Goal: Task Accomplishment & Management: Complete application form

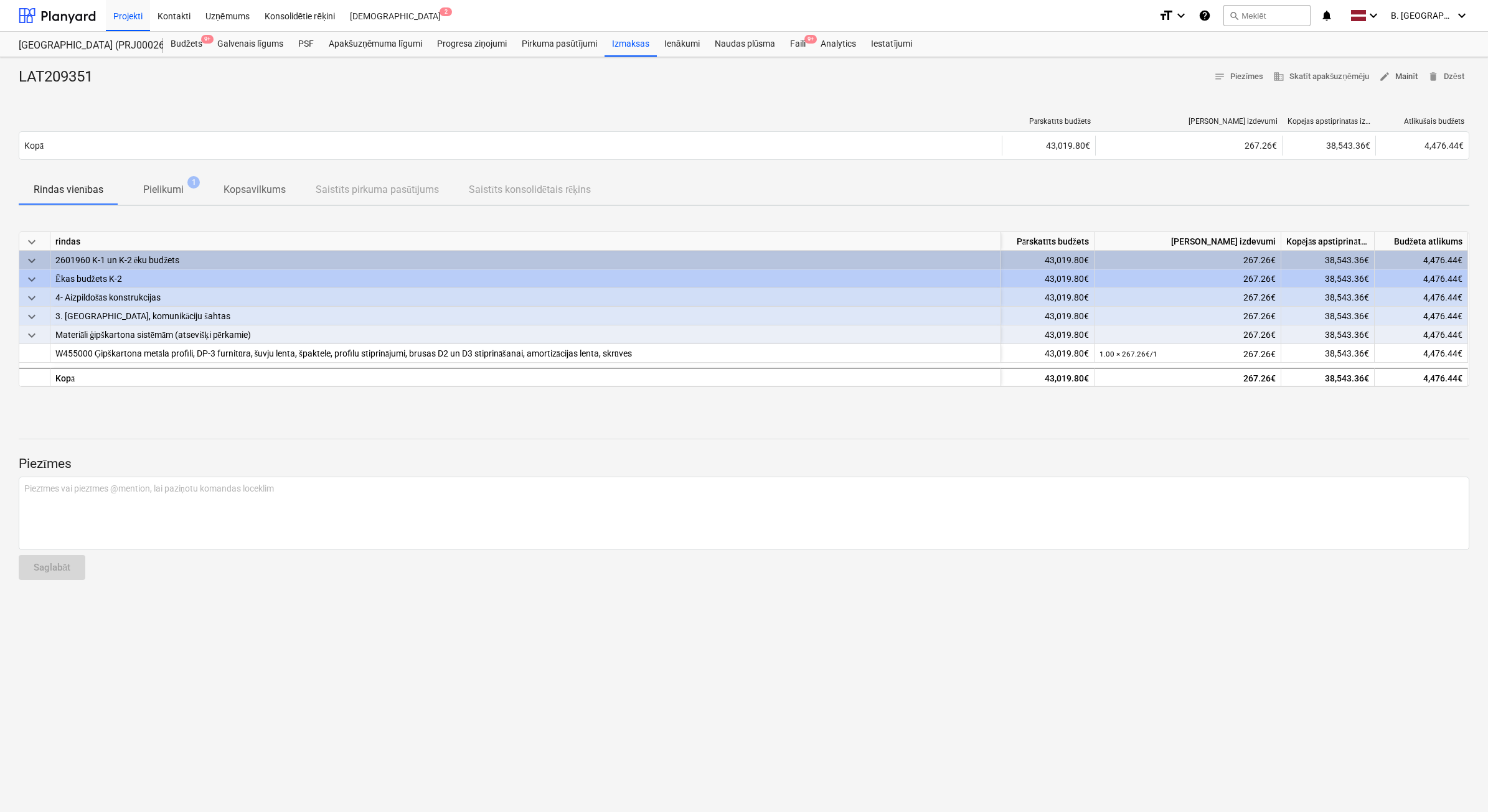
click at [776, 75] on span "edit Mainīt" at bounding box center [1398, 77] width 39 height 15
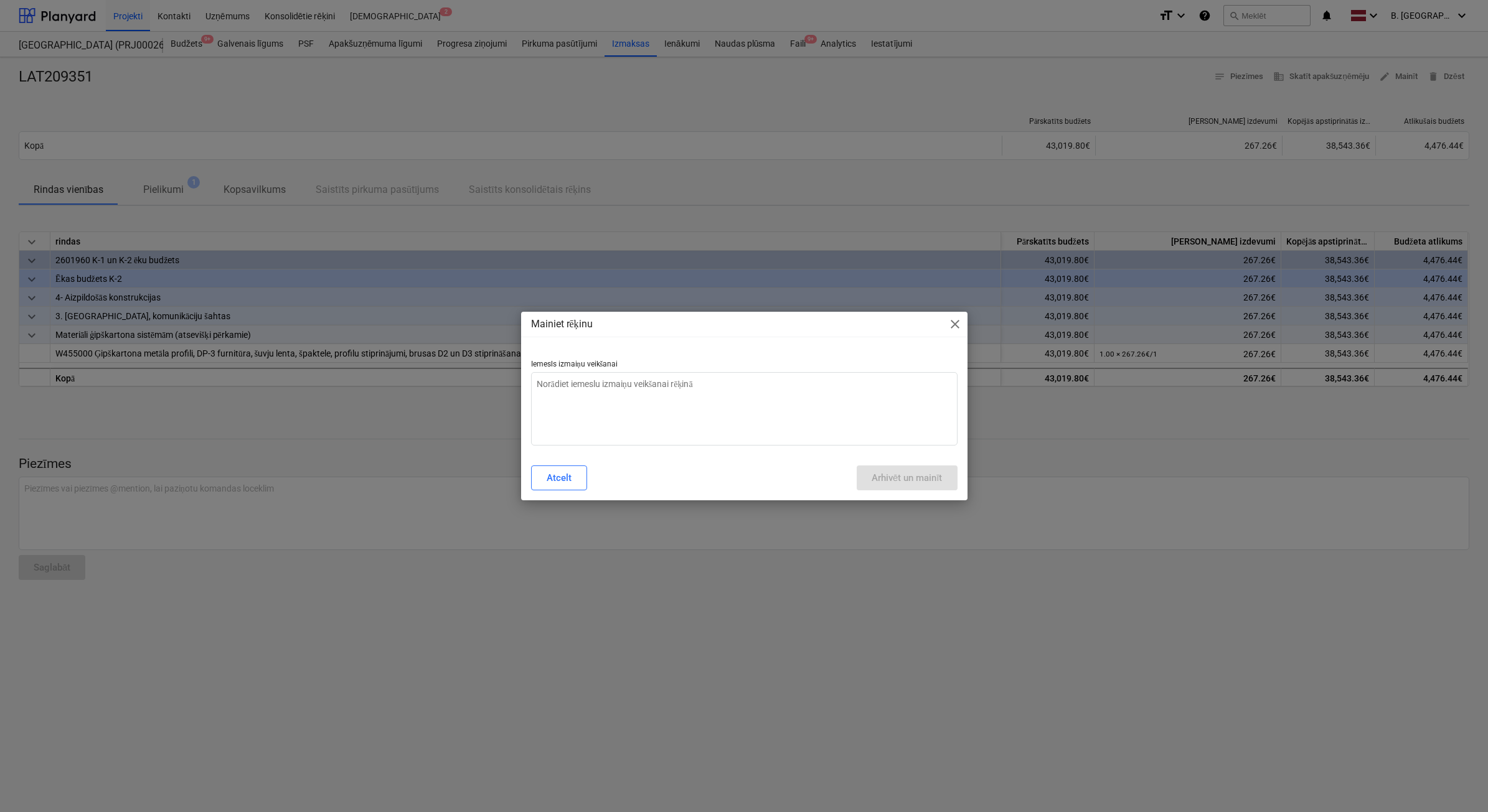
type textarea "x"
click at [711, 435] on textarea at bounding box center [744, 408] width 427 height 73
type textarea "N"
type textarea "x"
type textarea "Ne"
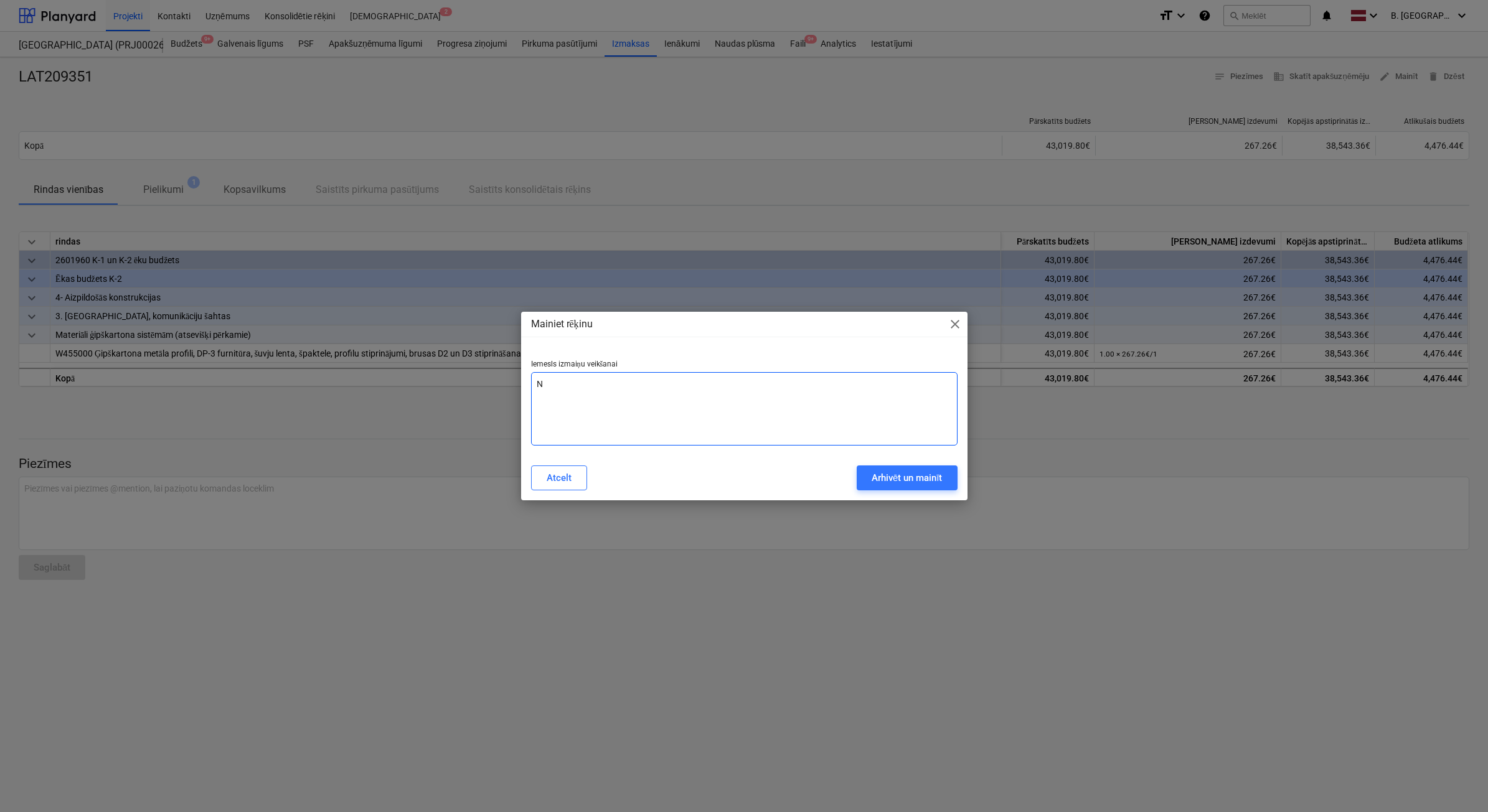
type textarea "x"
type textarea "Nep"
type textarea "x"
type textarea "Nepa"
type textarea "x"
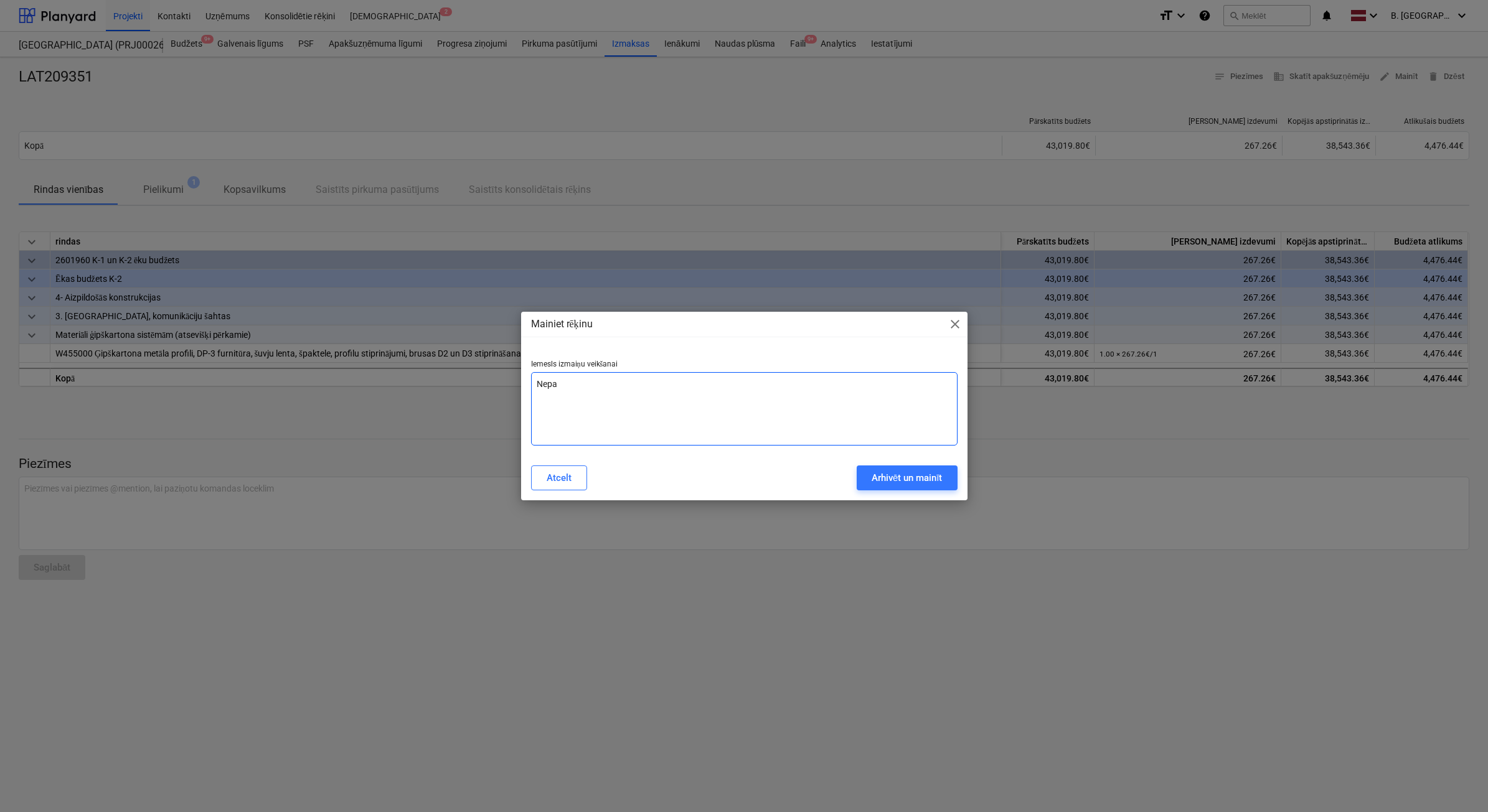
type textarea "Nepar"
type textarea "x"
type textarea "Nepare"
type textarea "x"
type textarea "Neparei"
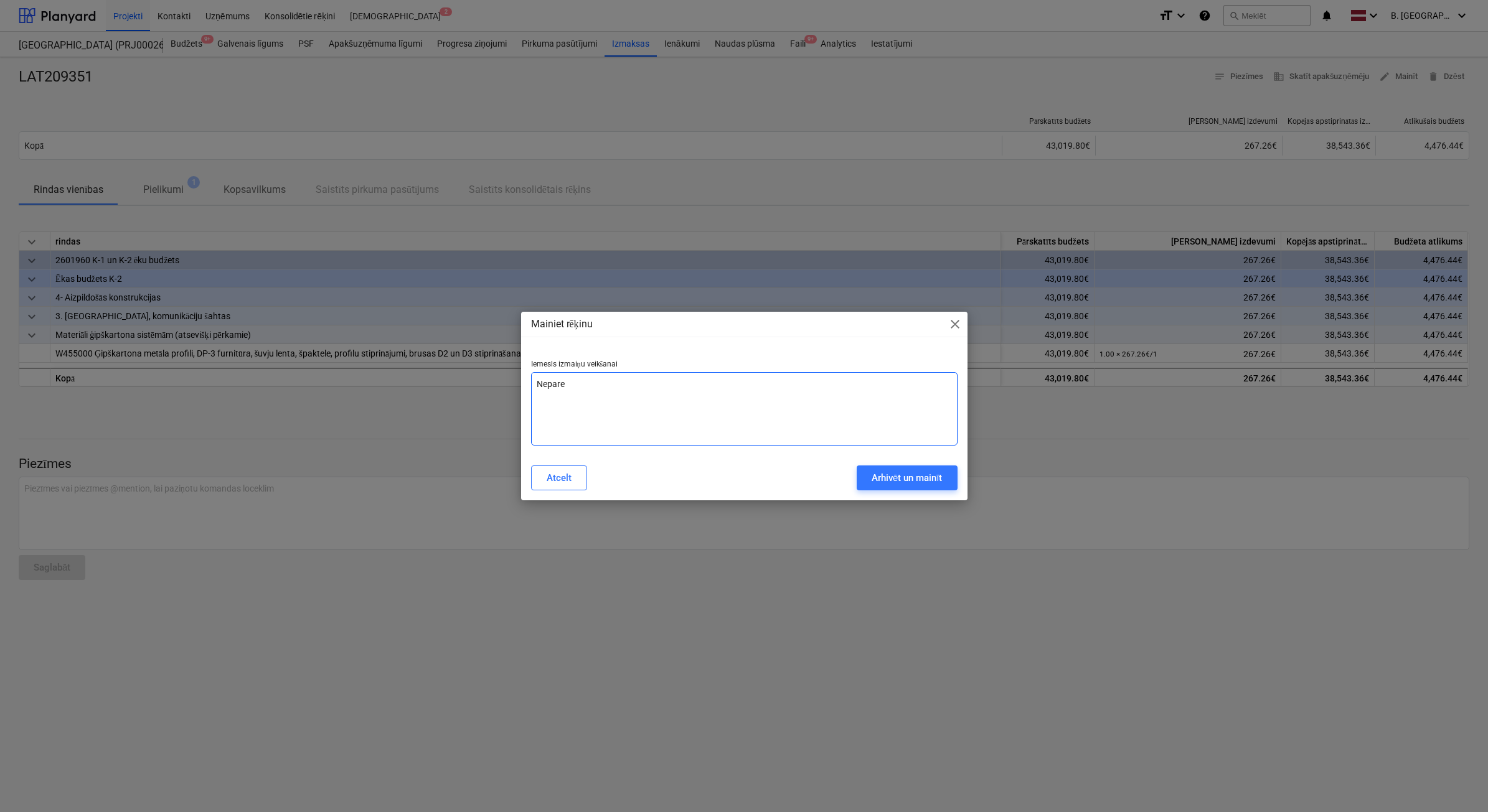
type textarea "x"
type textarea "Nepareiz"
type textarea "x"
type textarea "Nepareiza"
type textarea "x"
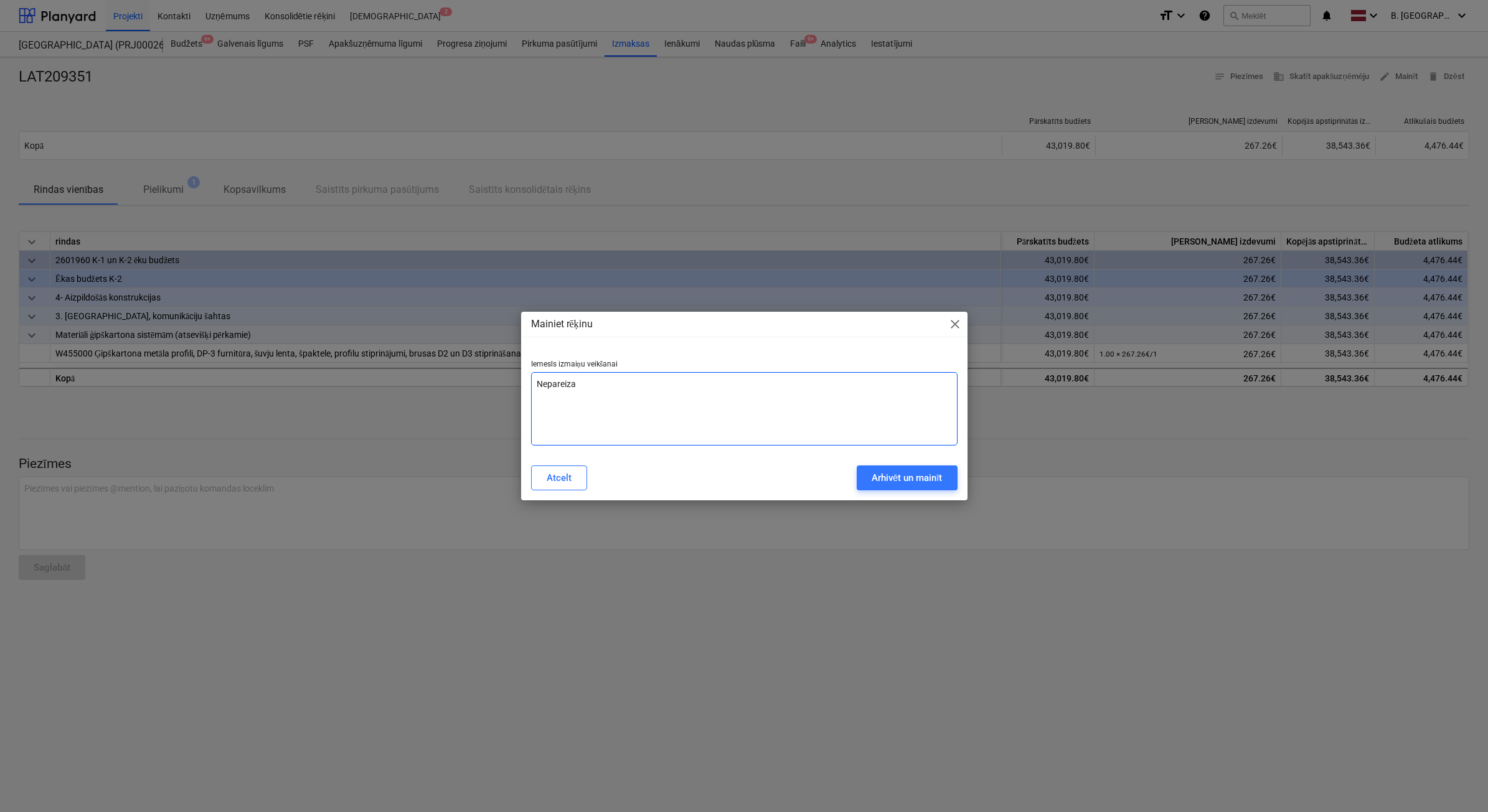
type textarea "Nepareiza"
type textarea "x"
type textarea "Nepareiza n"
type textarea "x"
type textarea "Nepareiza ne"
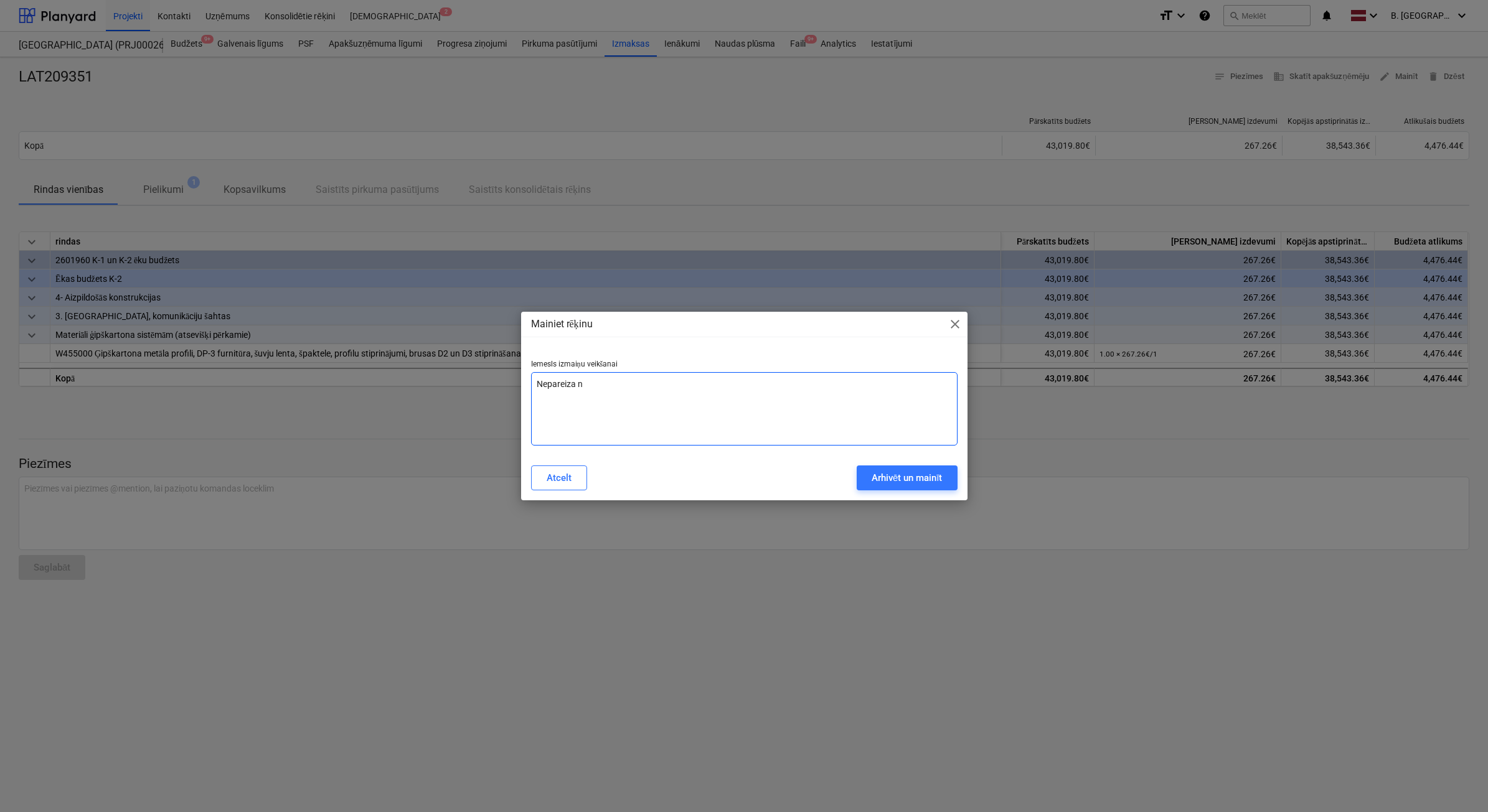
type textarea "x"
type textarea "Nepareiza net"
type textarea "x"
type textarea "Nepareiza net"
type textarea "x"
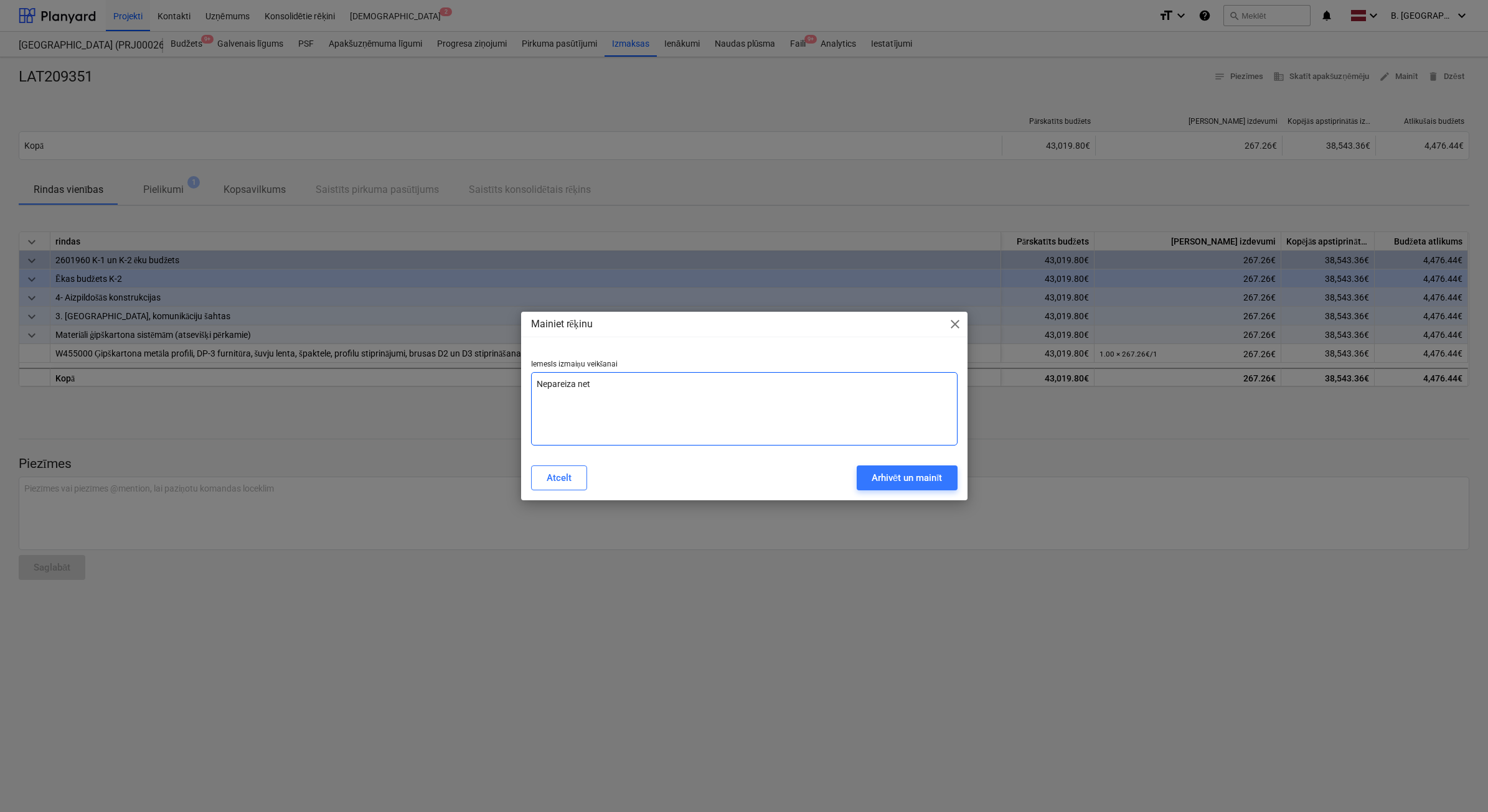
type textarea "Nepareiza net s"
type textarea "x"
type textarea "Nepareiza net su"
type textarea "x"
type textarea "Nepareiza net sum"
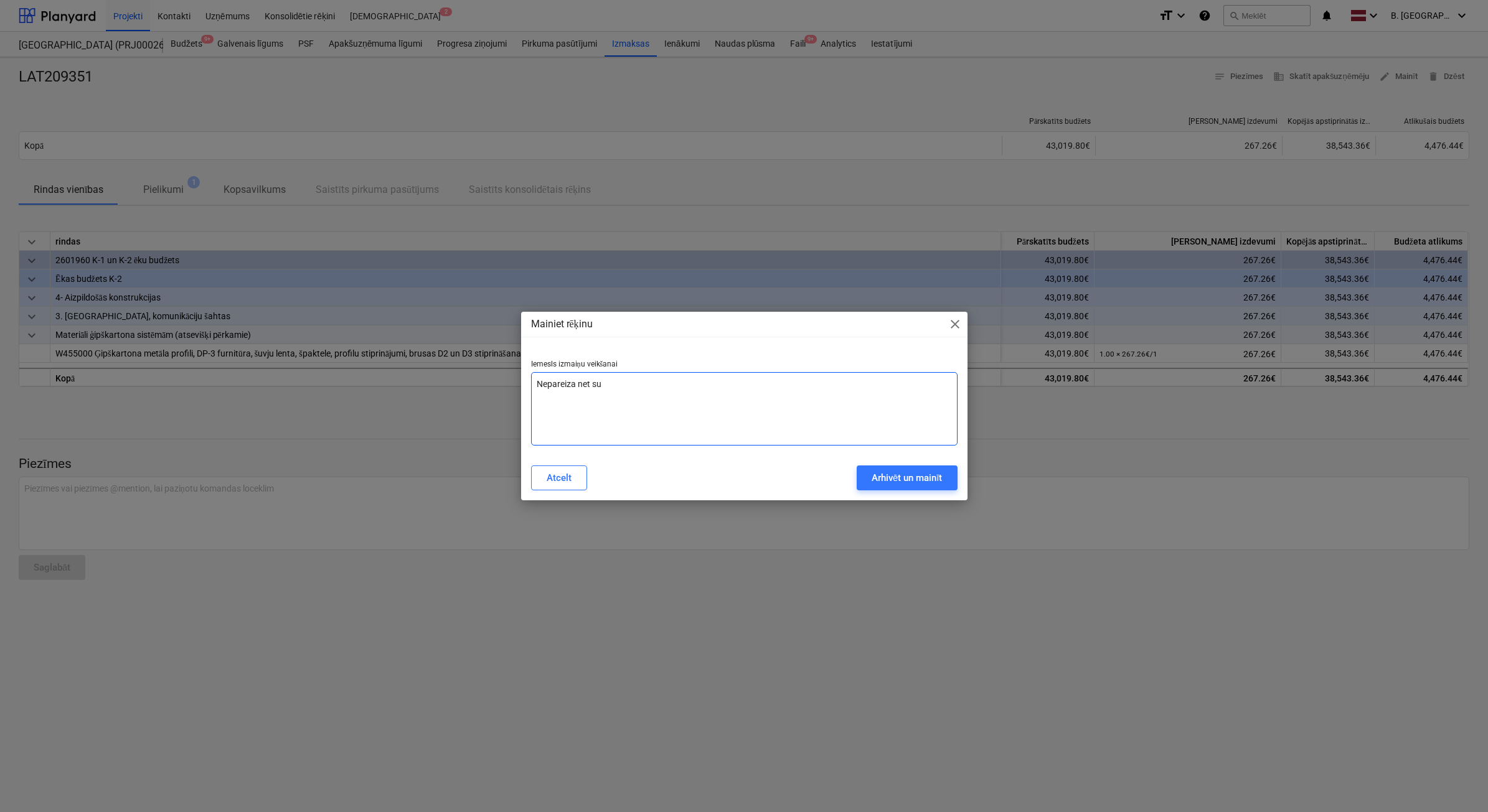
type textarea "x"
type textarea "Nepareiza net summ"
type textarea "x"
type textarea "Nepareiza net summa"
type textarea "x"
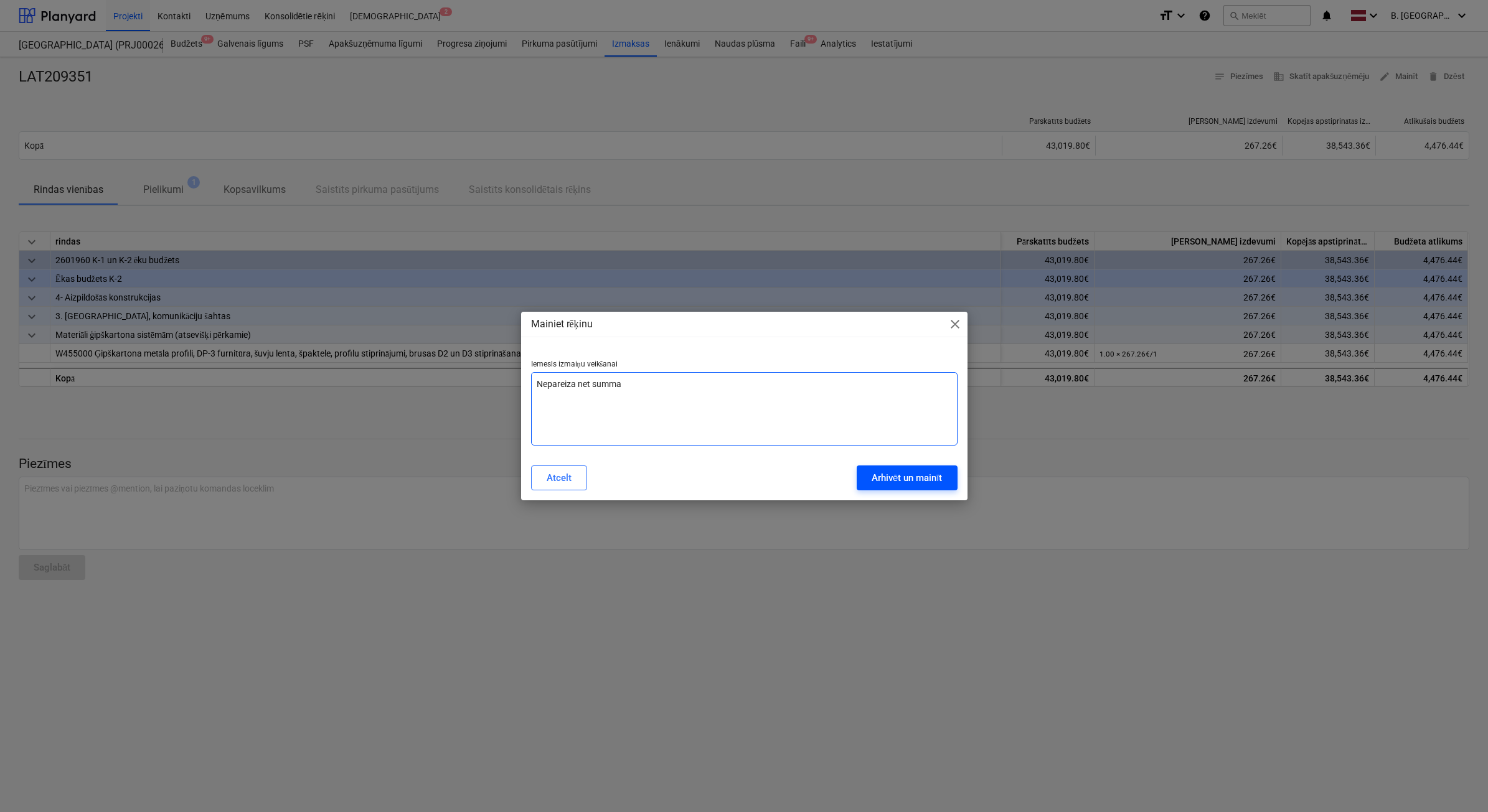
type textarea "Nepareiza net summa"
click at [776, 461] on div "Arhivēt un mainīt" at bounding box center [907, 478] width 71 height 17
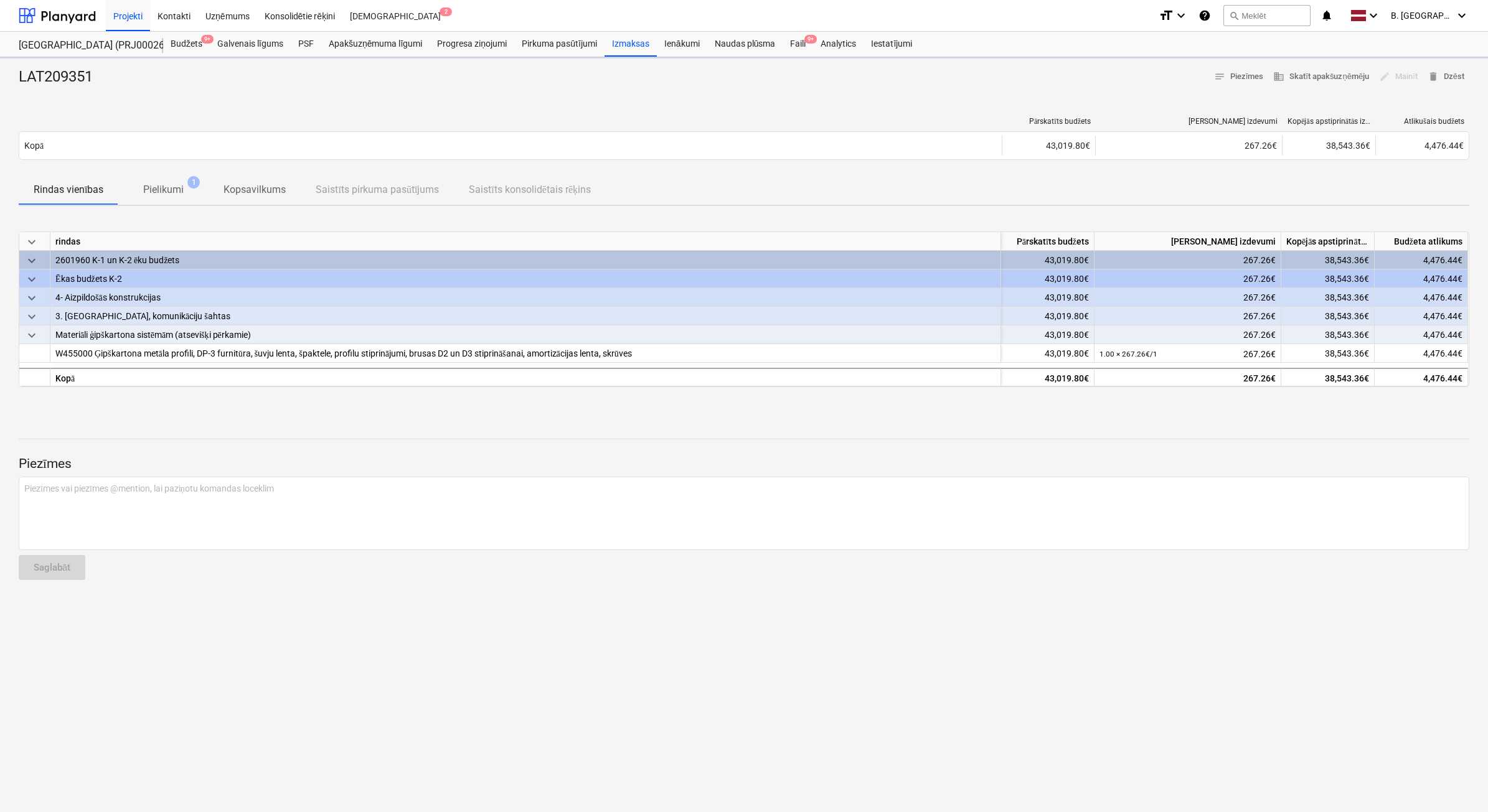
type textarea "x"
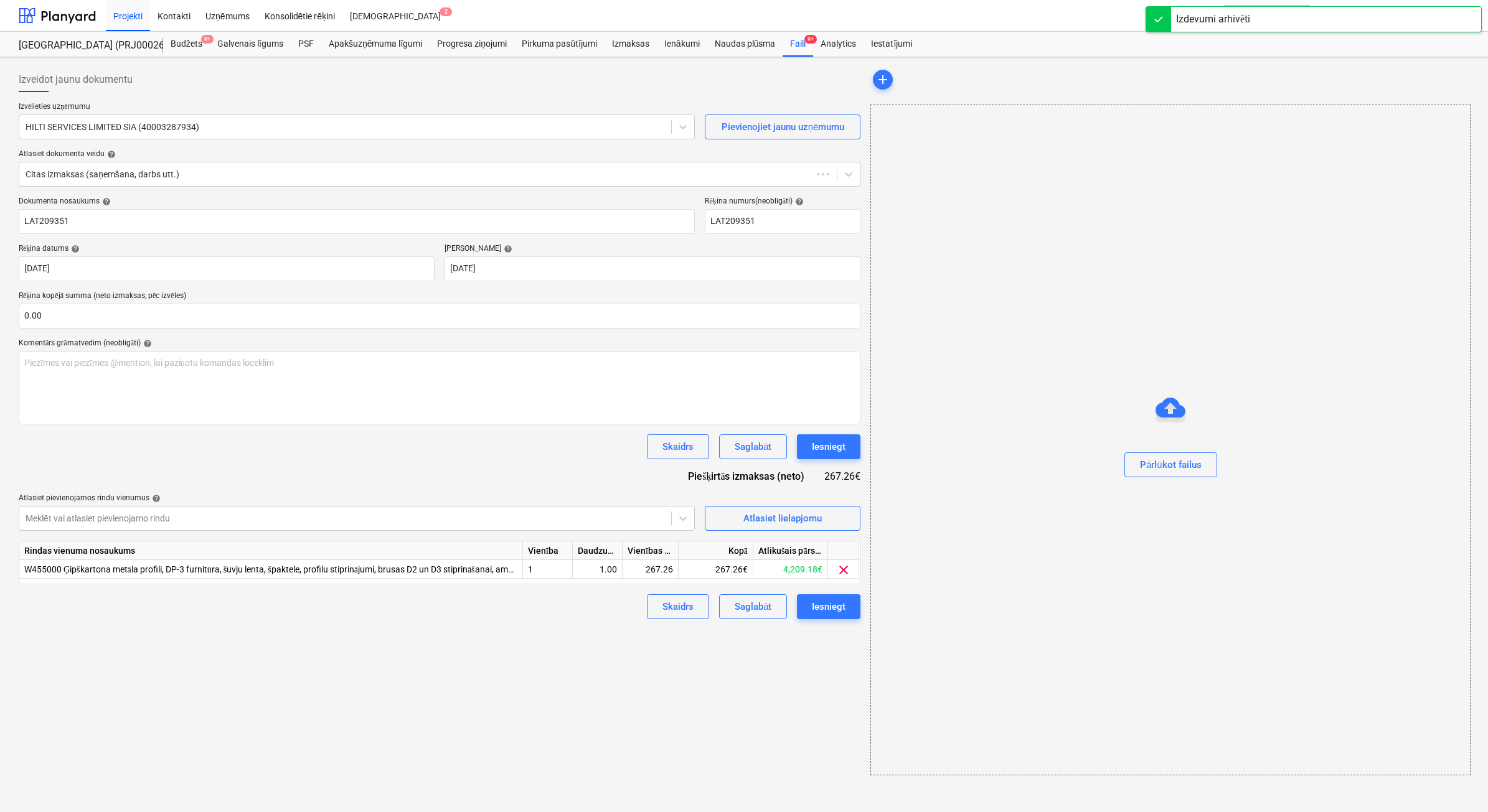
type input "LAT209351"
type input "[DATE]"
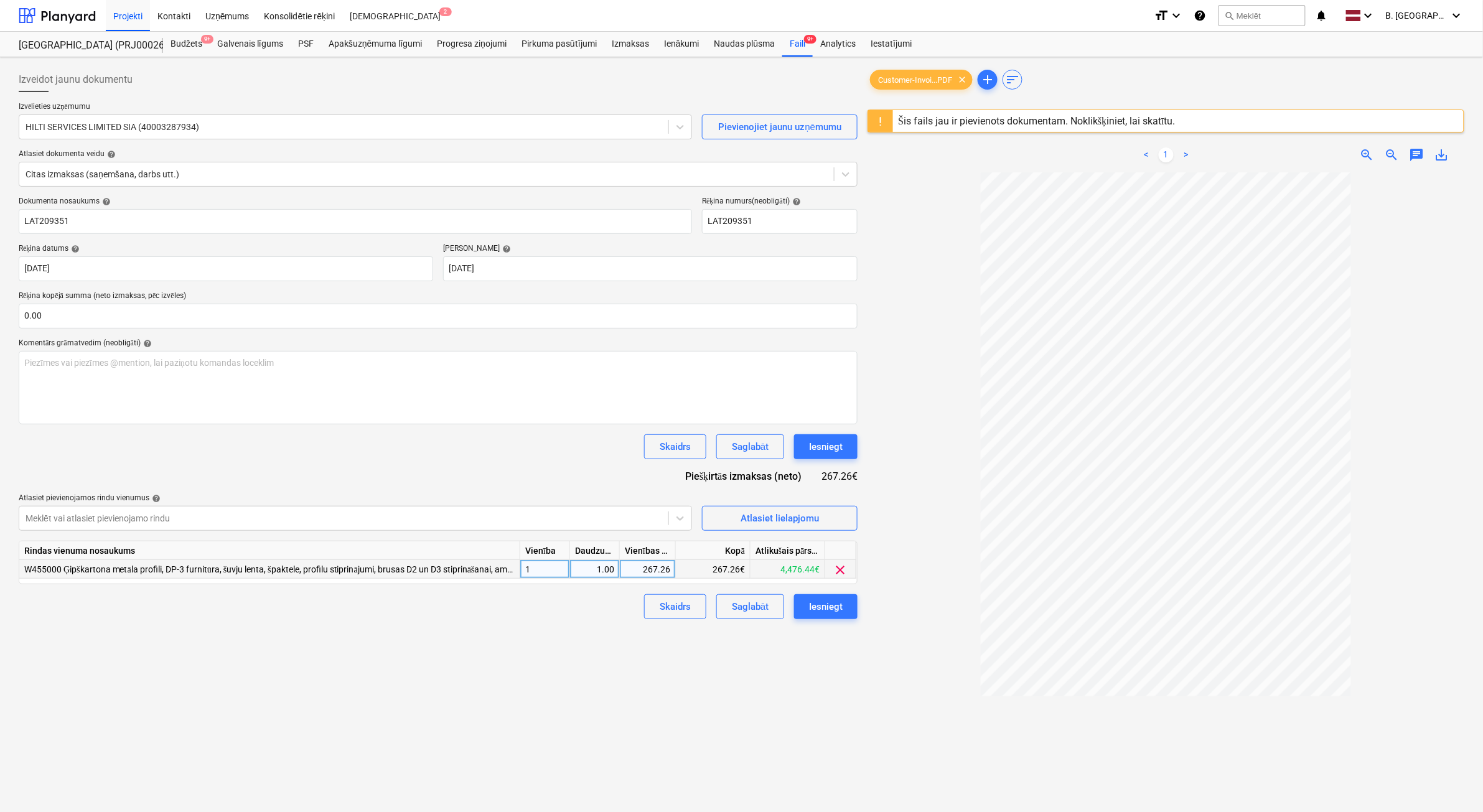
click at [655, 461] on div "267.26" at bounding box center [648, 569] width 46 height 18
click at [655, 461] on input "267.26" at bounding box center [648, 569] width 56 height 18
type input "285.26"
click at [776, 461] on button "Iesniegt" at bounding box center [826, 608] width 63 height 25
